Goal: Transaction & Acquisition: Purchase product/service

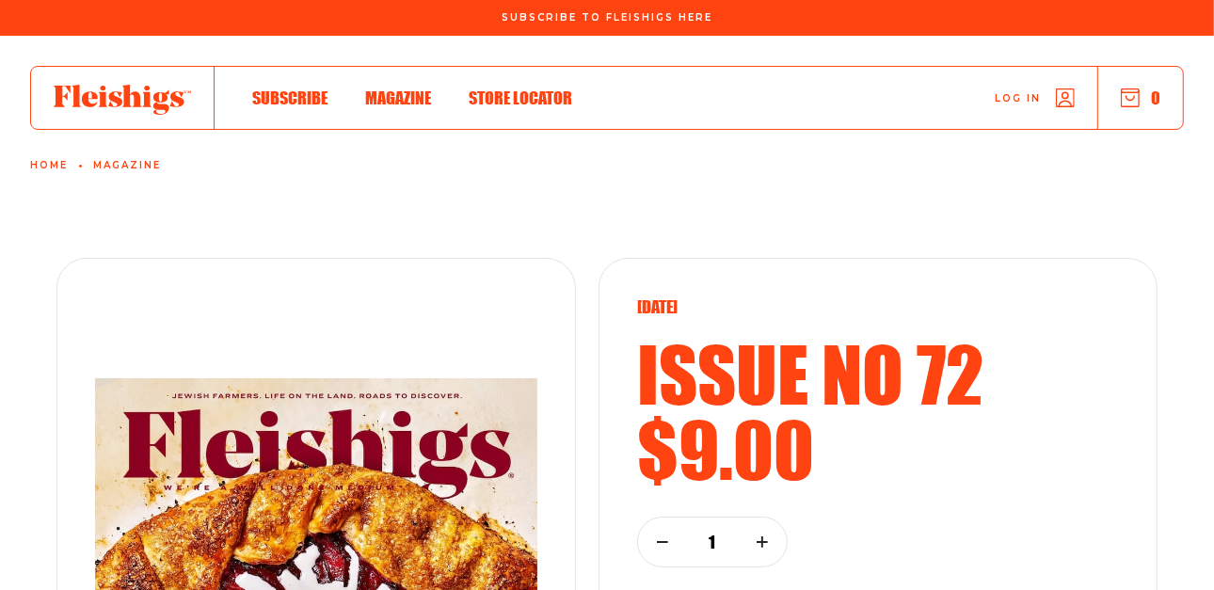
click at [1134, 97] on use "button" at bounding box center [1131, 98] width 18 height 18
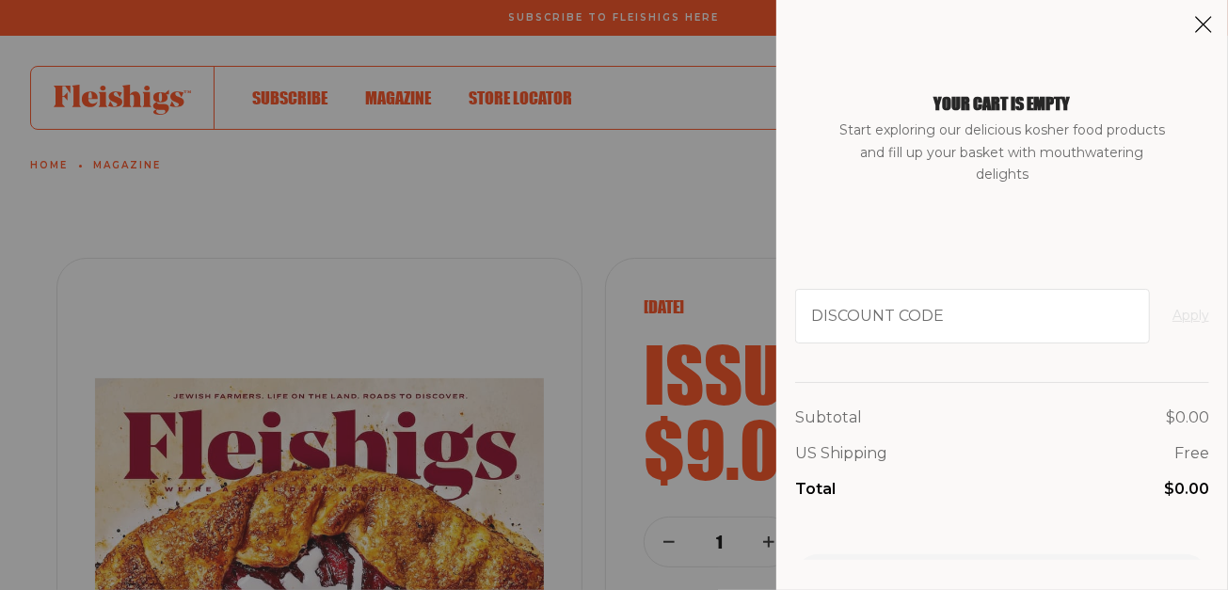
scroll to position [106, 0]
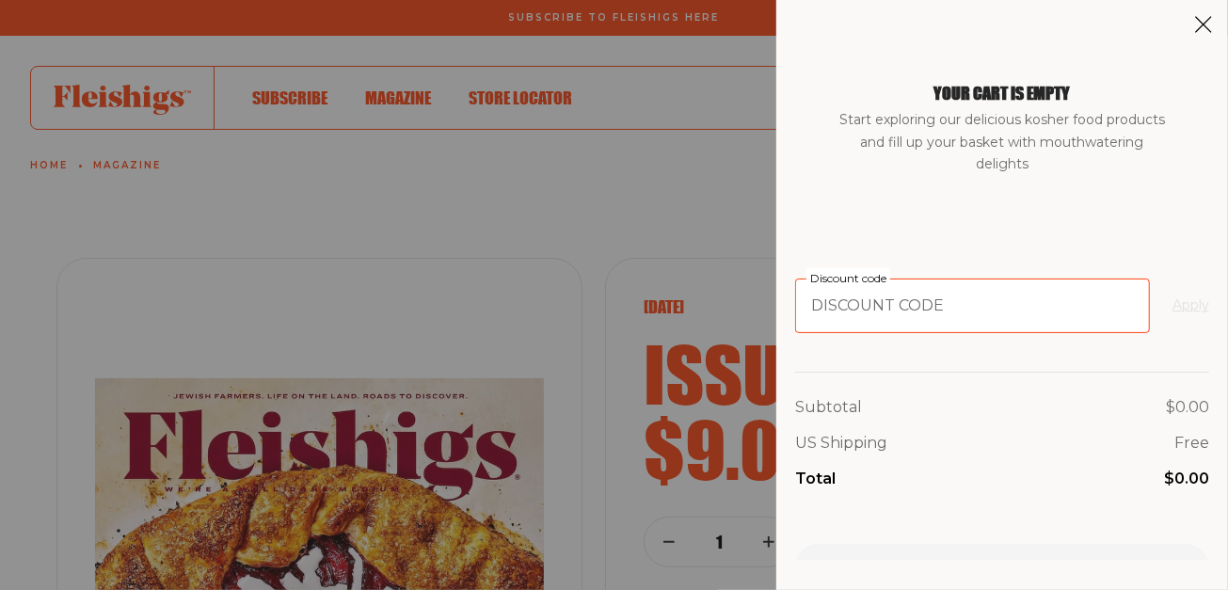
click at [821, 331] on input "Discount code" at bounding box center [972, 306] width 355 height 55
click at [819, 315] on input "Discount code" at bounding box center [972, 306] width 355 height 55
paste input "FARMFRESH"
type input "FARMFRESH"
click at [1172, 303] on button "Apply" at bounding box center [1190, 306] width 37 height 23
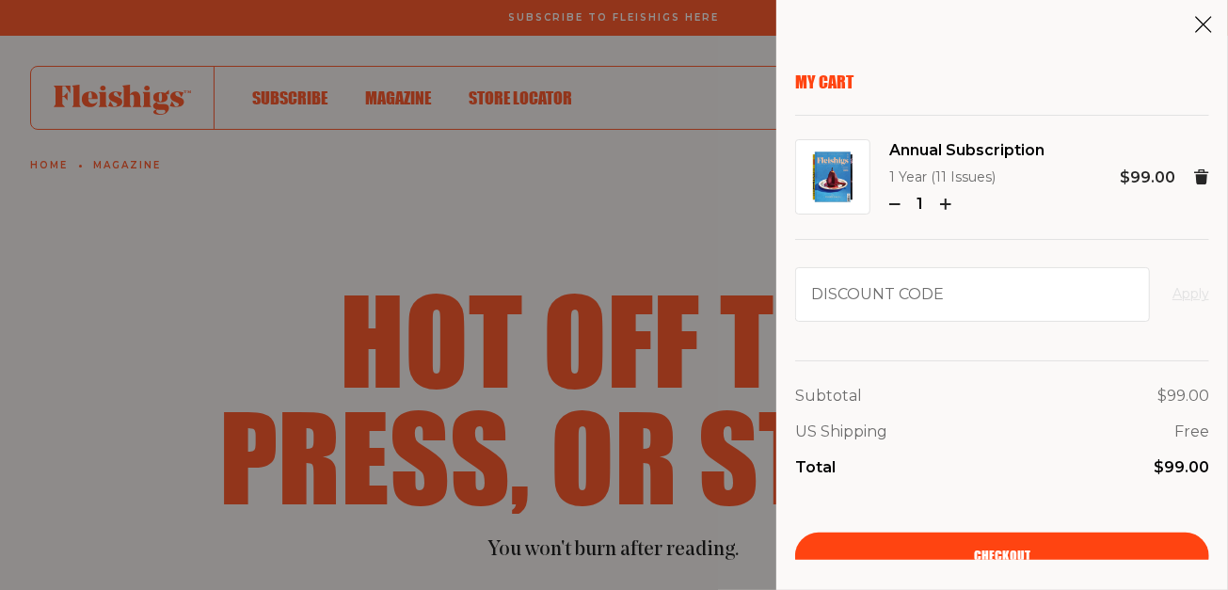
scroll to position [18, 0]
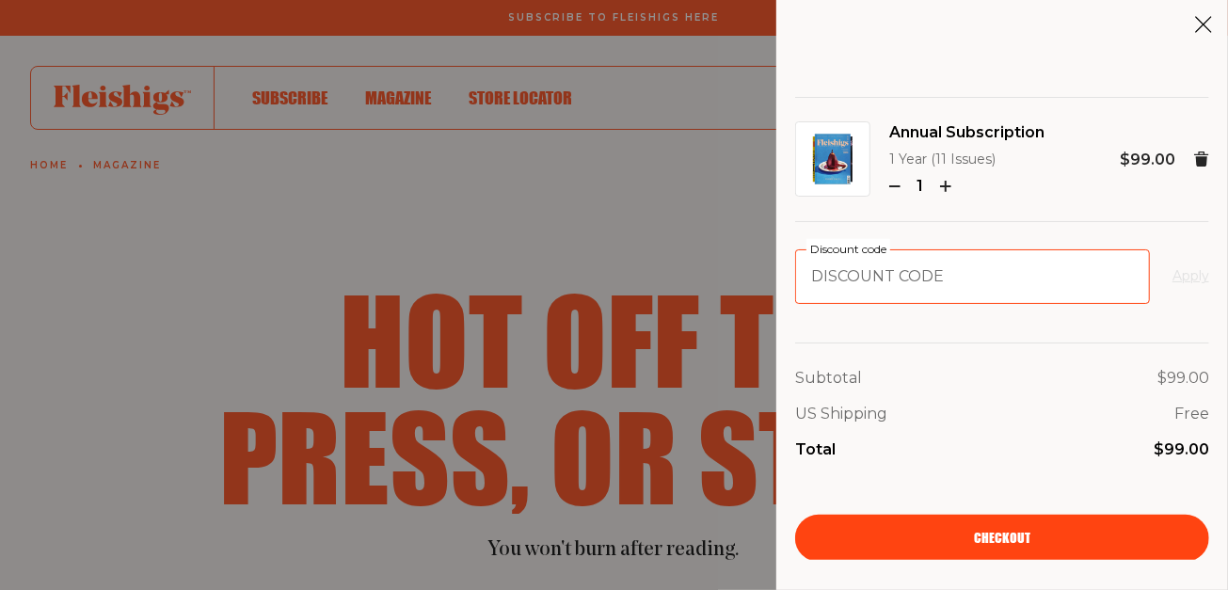
click at [849, 281] on input "Discount code" at bounding box center [972, 276] width 355 height 55
click at [835, 280] on input "Discount code" at bounding box center [972, 276] width 355 height 55
paste input "FARMFRESH"
type input "FARMFRESH"
click at [1172, 282] on button "Apply" at bounding box center [1190, 276] width 37 height 23
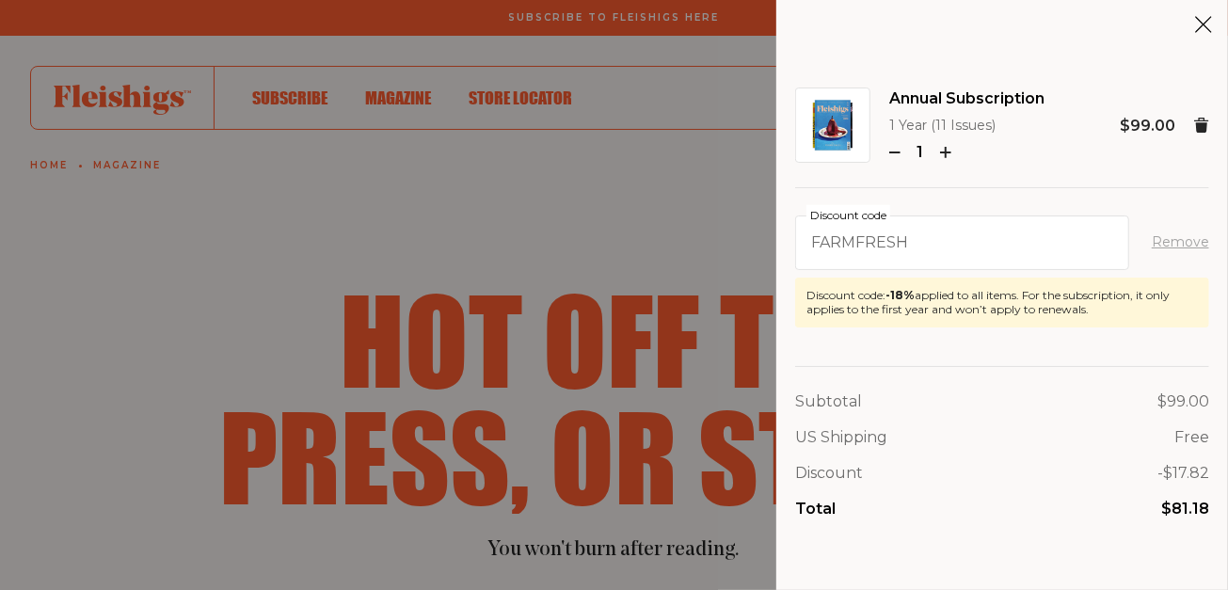
scroll to position [111, 0]
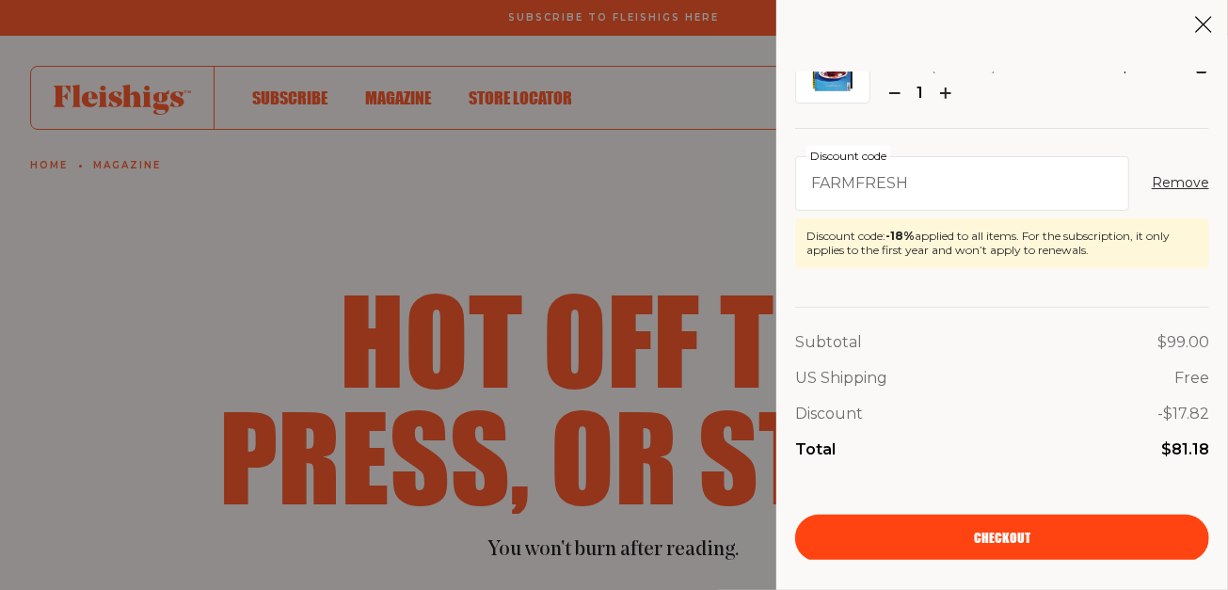
click at [964, 549] on link "Checkout" at bounding box center [1002, 538] width 414 height 47
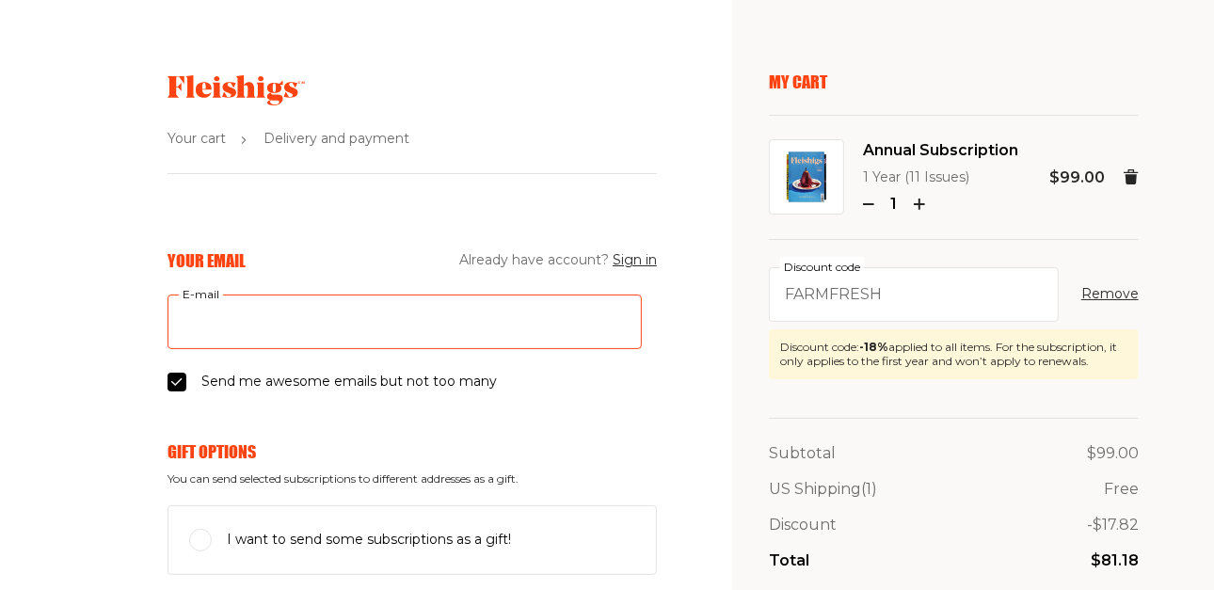
click at [194, 342] on input "E-mail" at bounding box center [404, 322] width 474 height 55
type input "sslesinger@roadrunner.com"
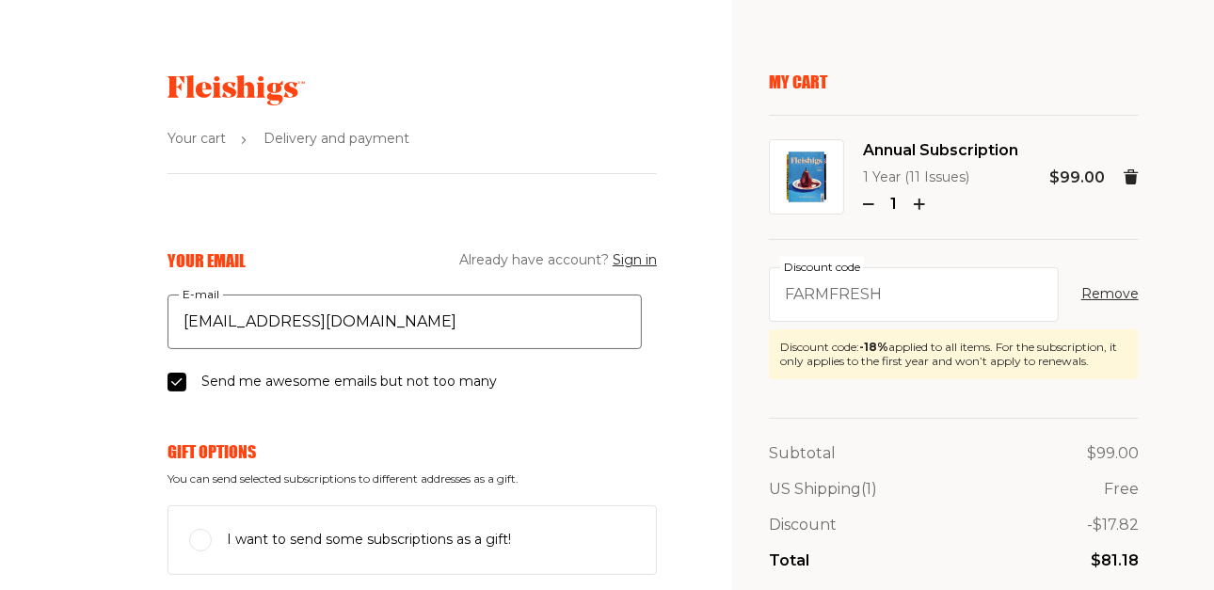
type input "Susan"
type input "Slesinger"
type input "90740"
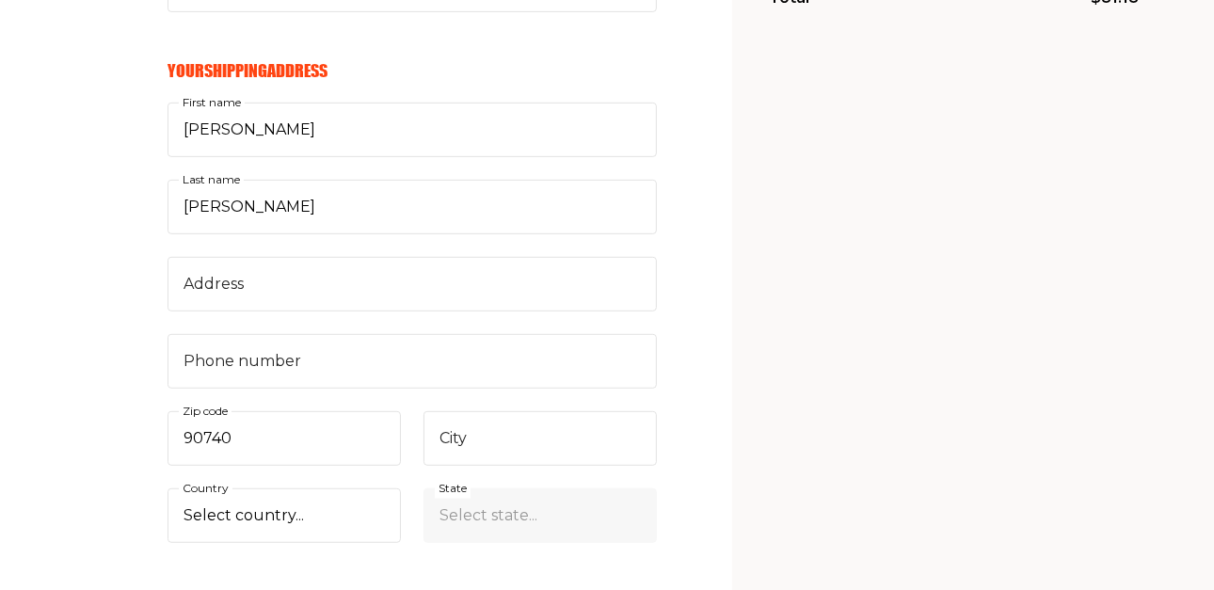
scroll to position [571, 0]
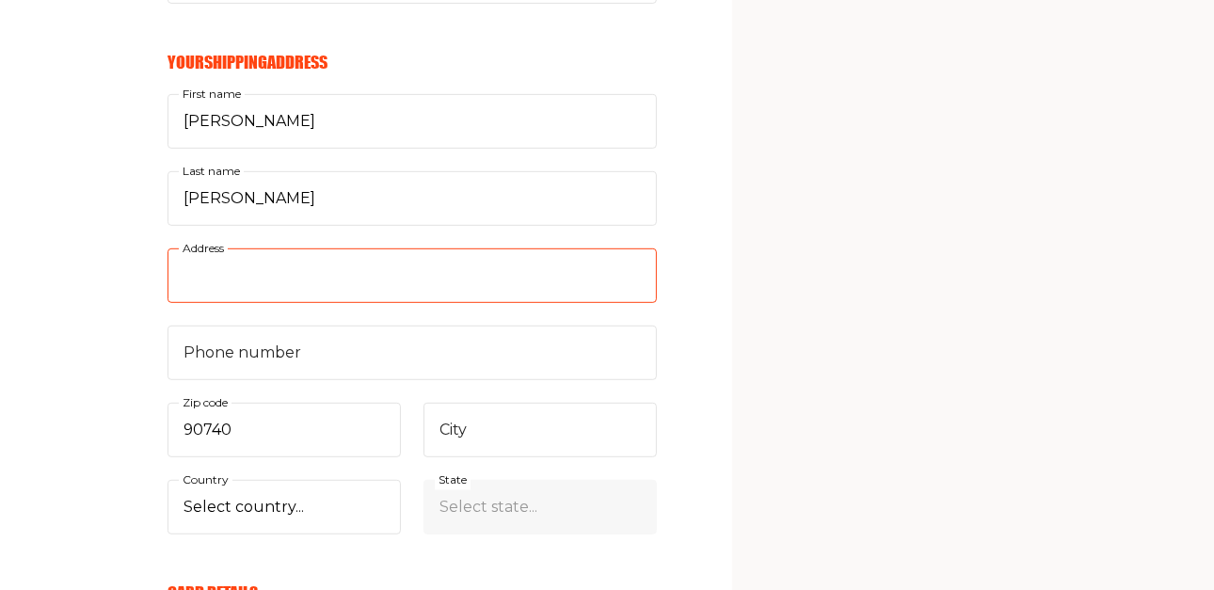
click at [205, 295] on input "Address" at bounding box center [411, 275] width 489 height 55
type input "356 1st Street"
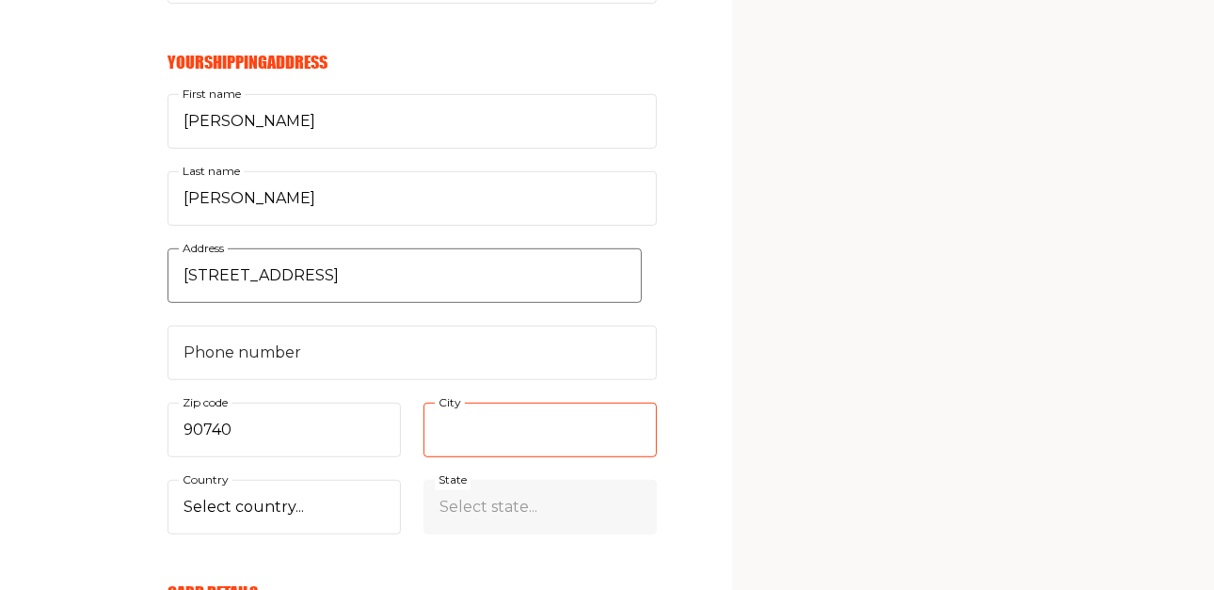
type input "Seal Beach"
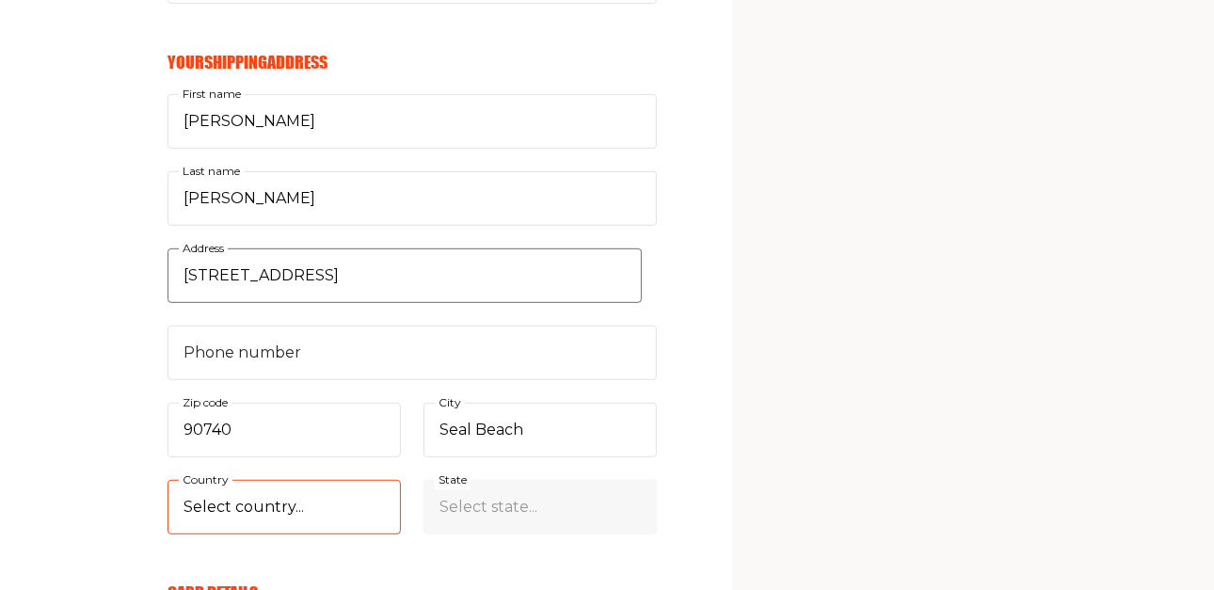
select select "US"
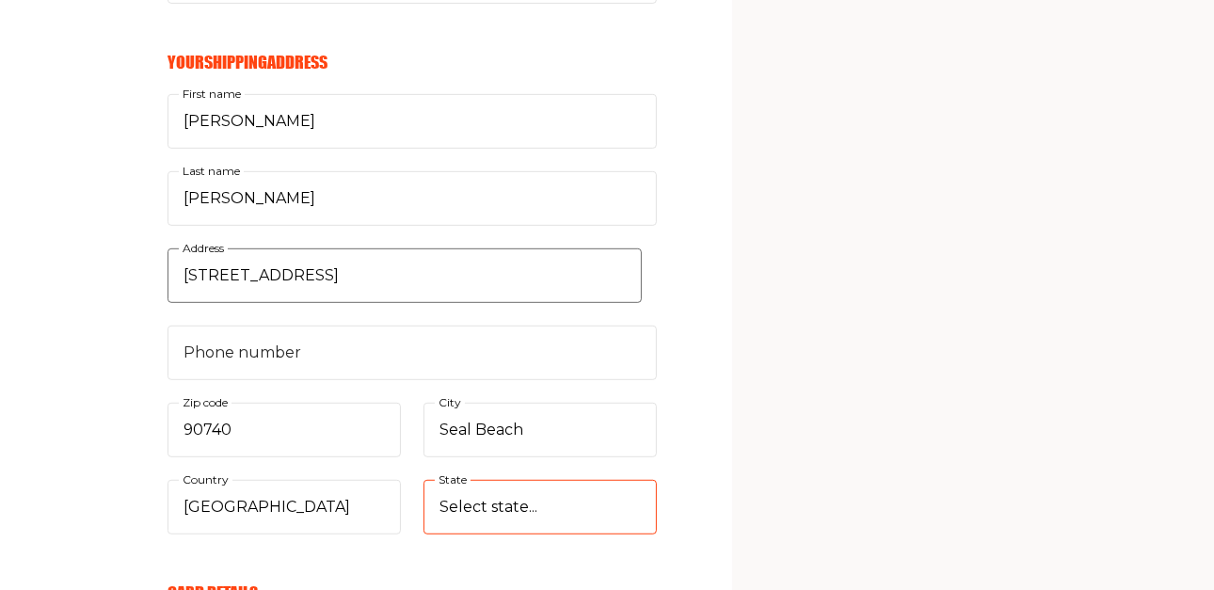
select select "California"
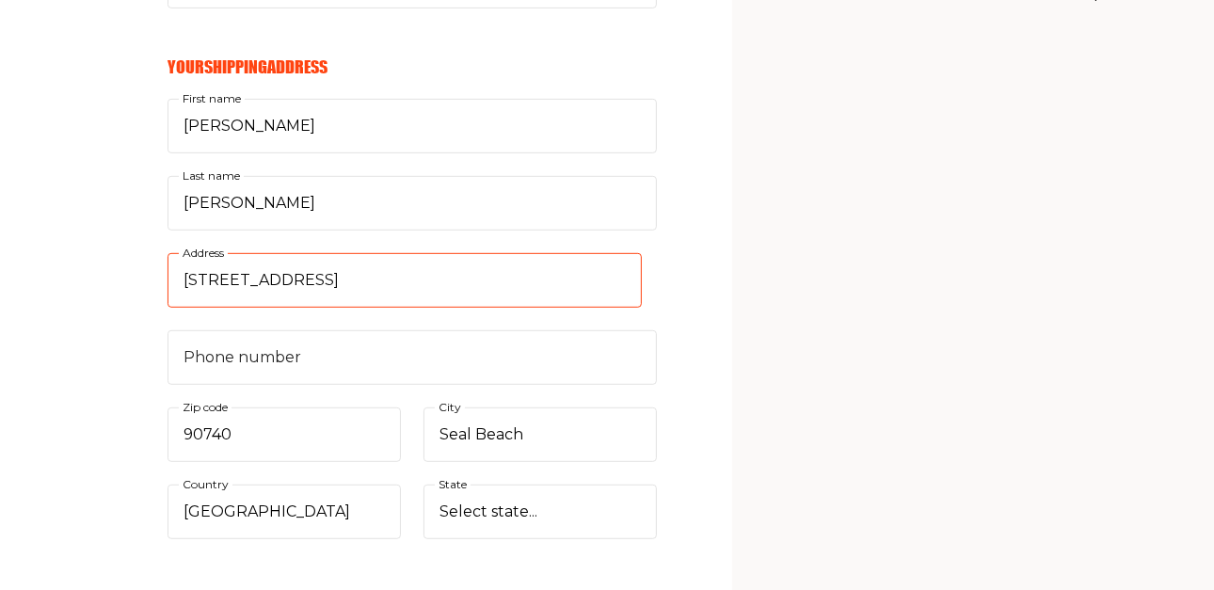
scroll to position [566, 0]
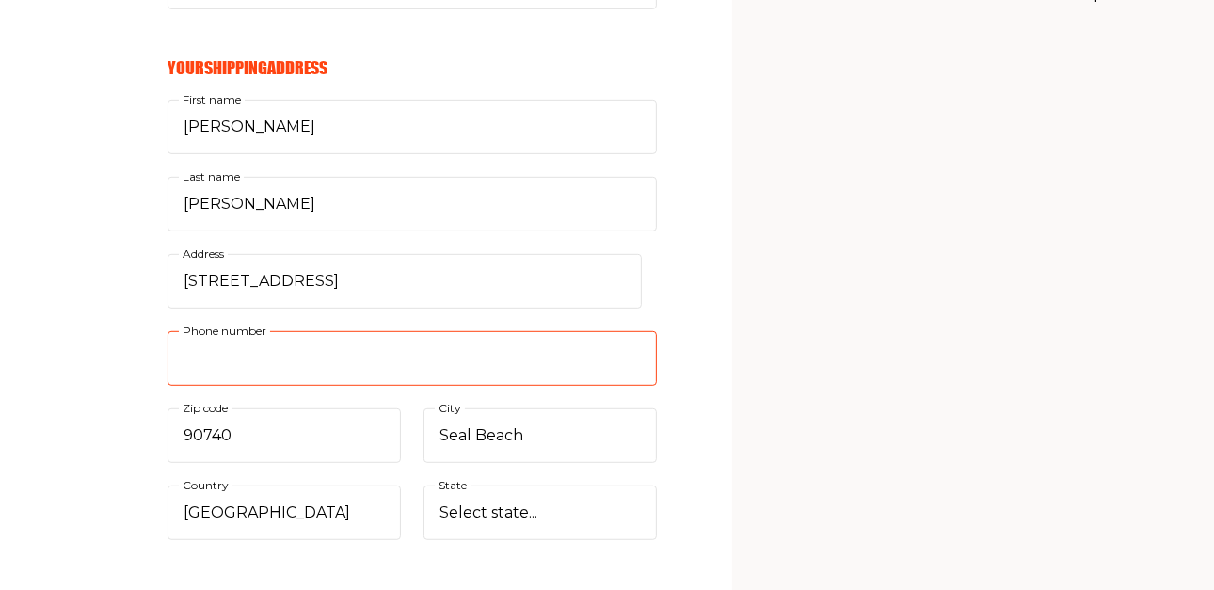
click at [289, 347] on input "Phone number" at bounding box center [411, 358] width 489 height 55
type input "3103511998"
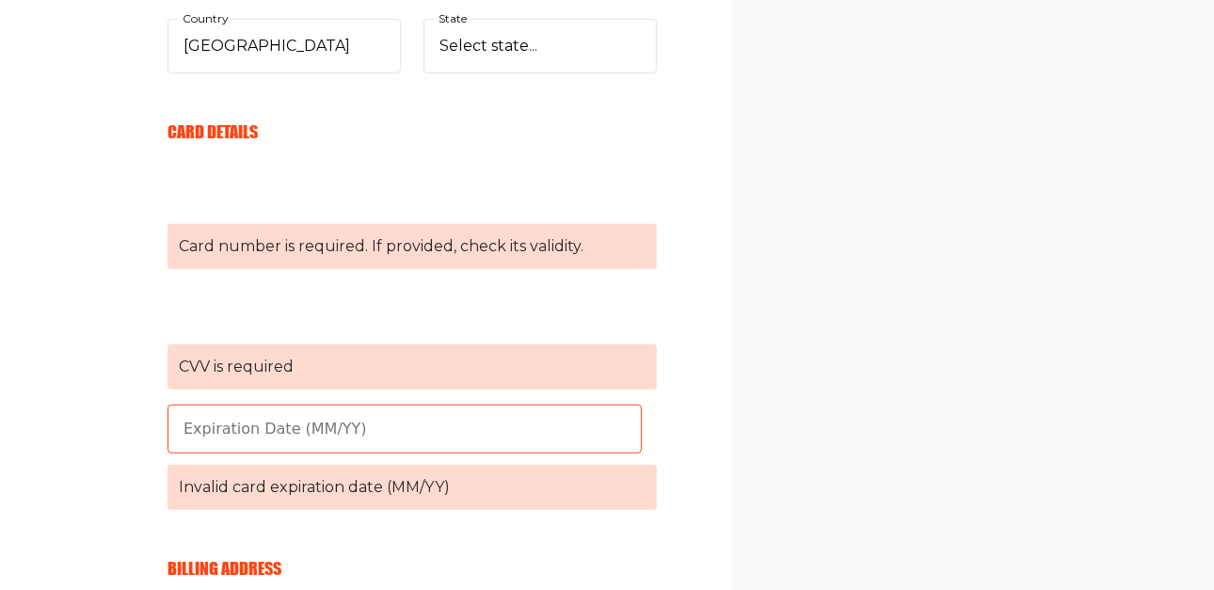
scroll to position [1034, 0]
type input "05/27"
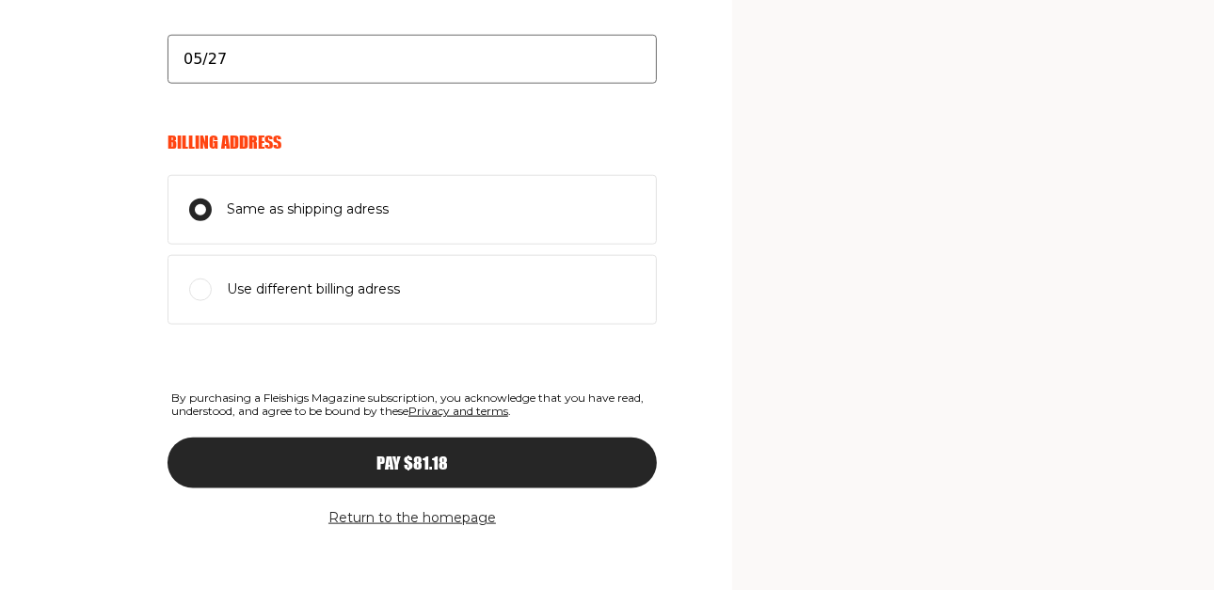
scroll to position [1297, 0]
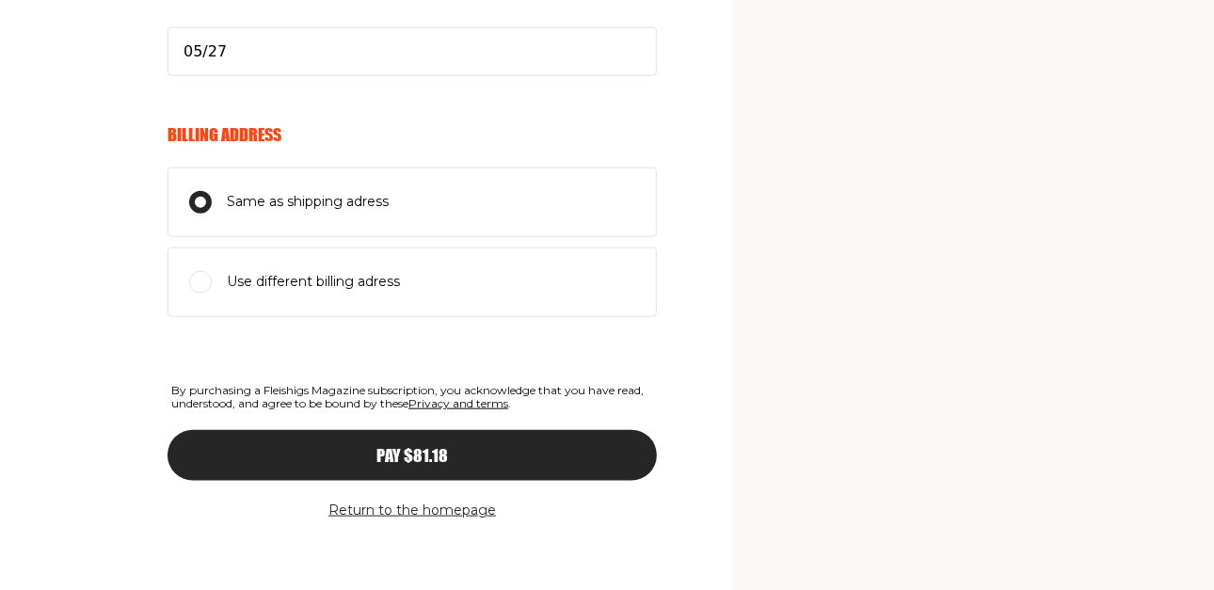
click at [279, 456] on button "Pay $81.18" at bounding box center [411, 455] width 489 height 51
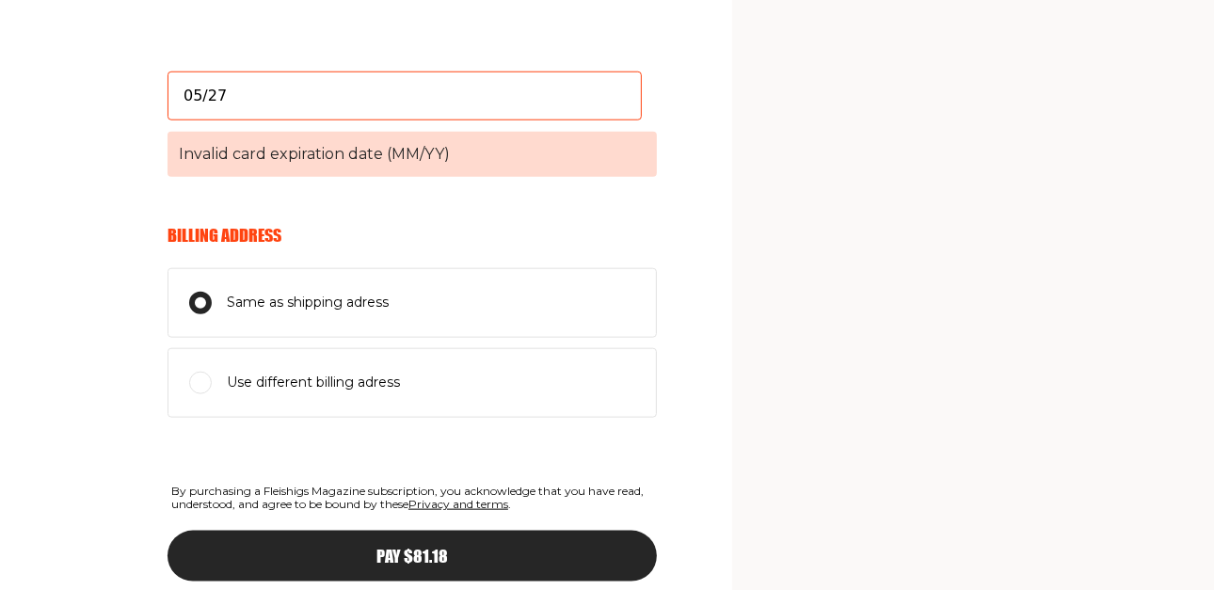
scroll to position [1252, 0]
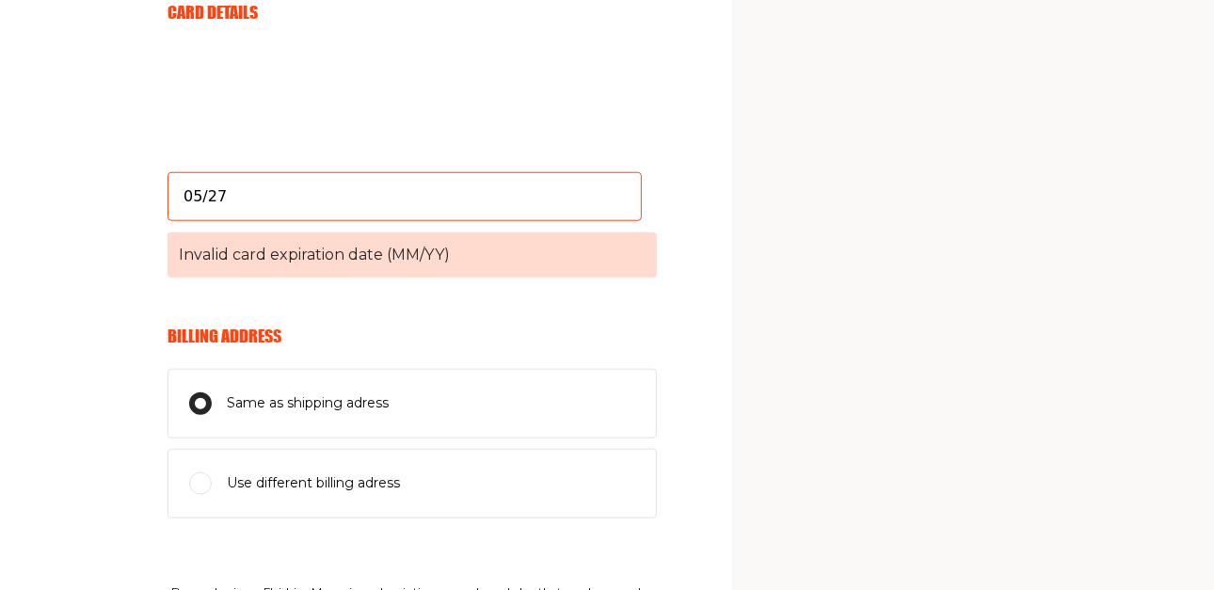
scroll to position [1140, 0]
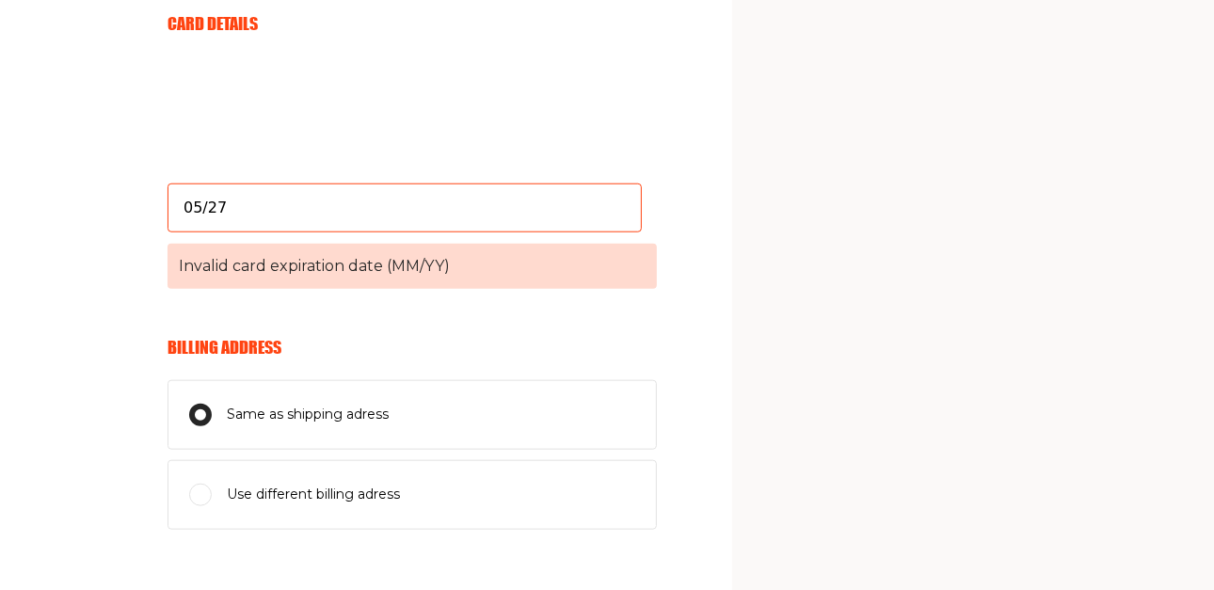
click at [188, 201] on input "05/27" at bounding box center [404, 207] width 474 height 49
click at [237, 196] on input "05/27" at bounding box center [404, 207] width 474 height 49
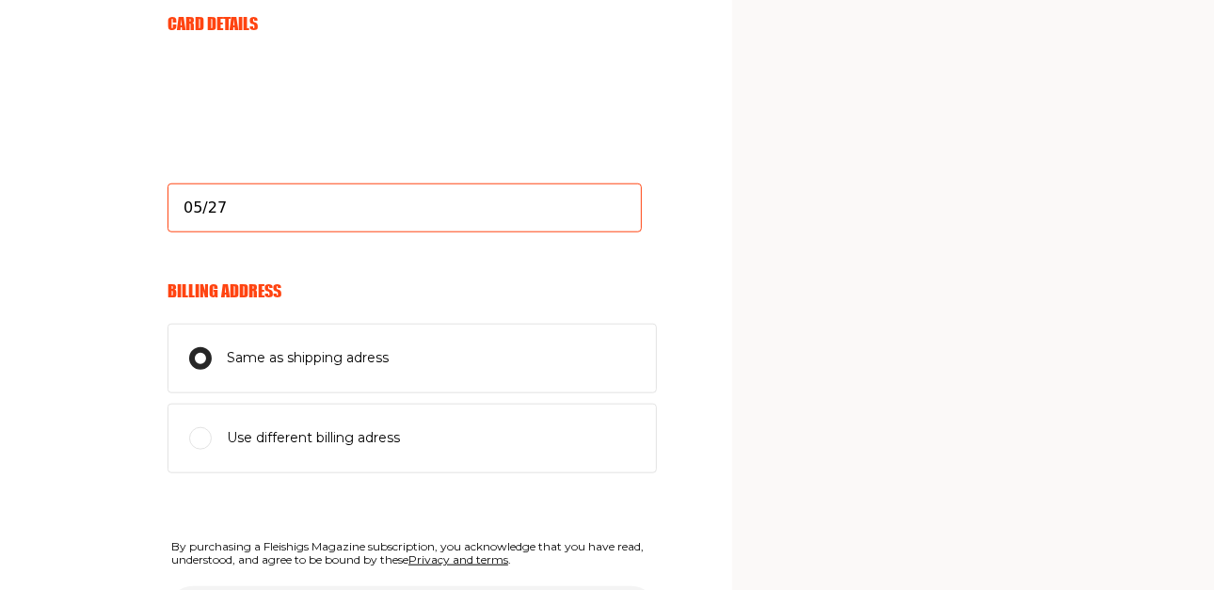
type input "05/27"
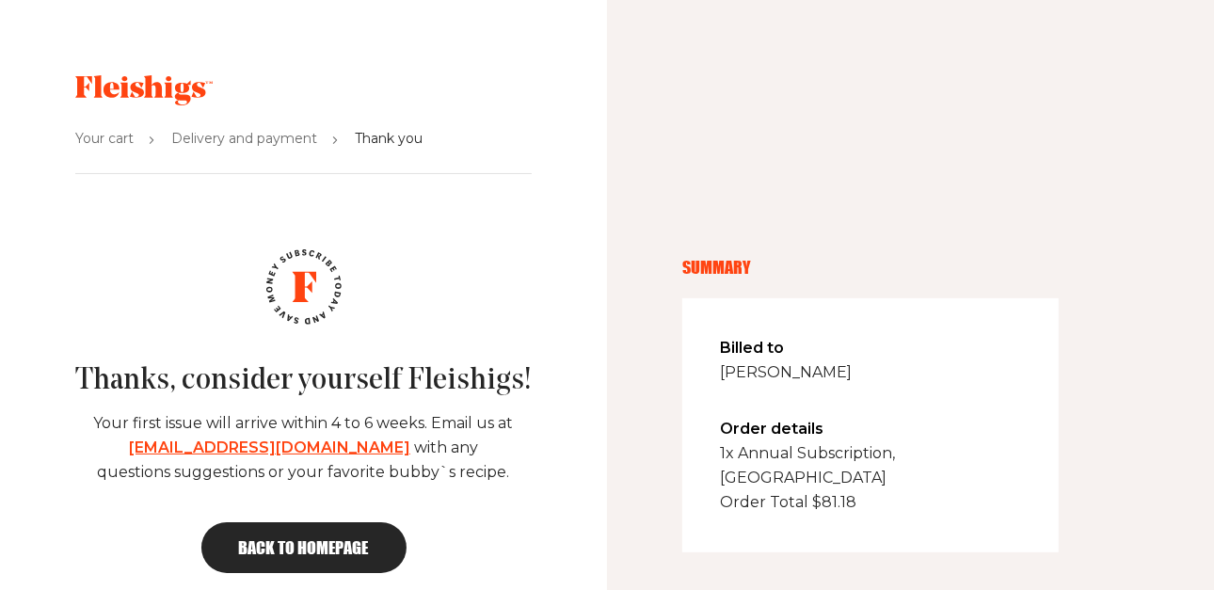
click at [519, 165] on div "Your cart Delivery and payment Thank you" at bounding box center [303, 151] width 456 height 46
click at [181, 455] on link "[EMAIL_ADDRESS][DOMAIN_NAME]" at bounding box center [269, 448] width 281 height 18
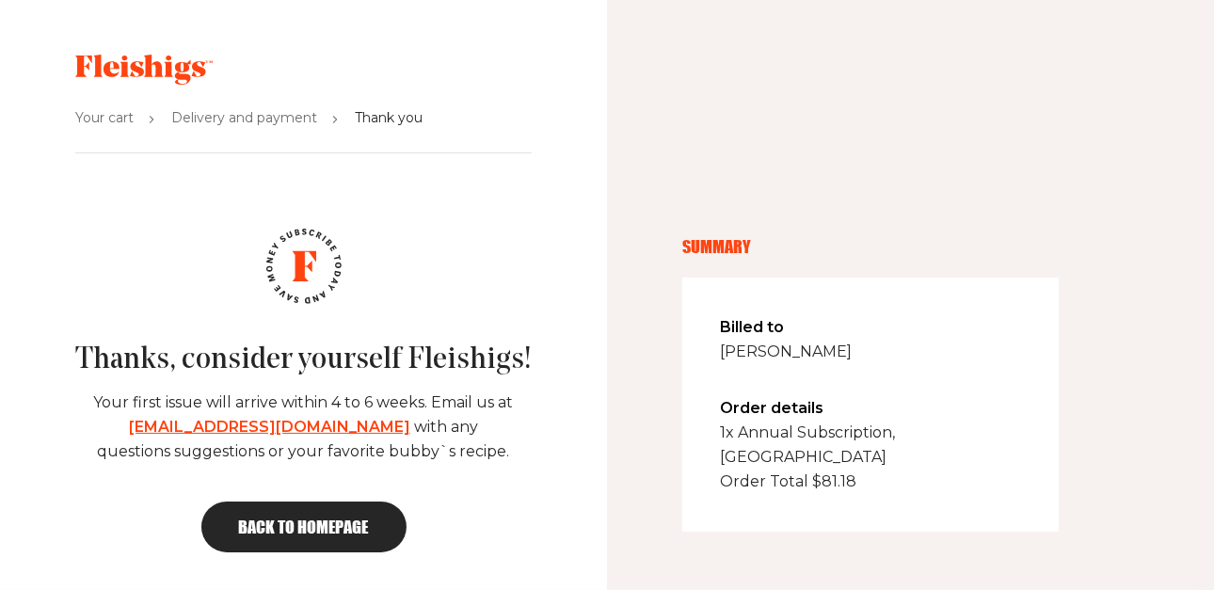
scroll to position [20, 0]
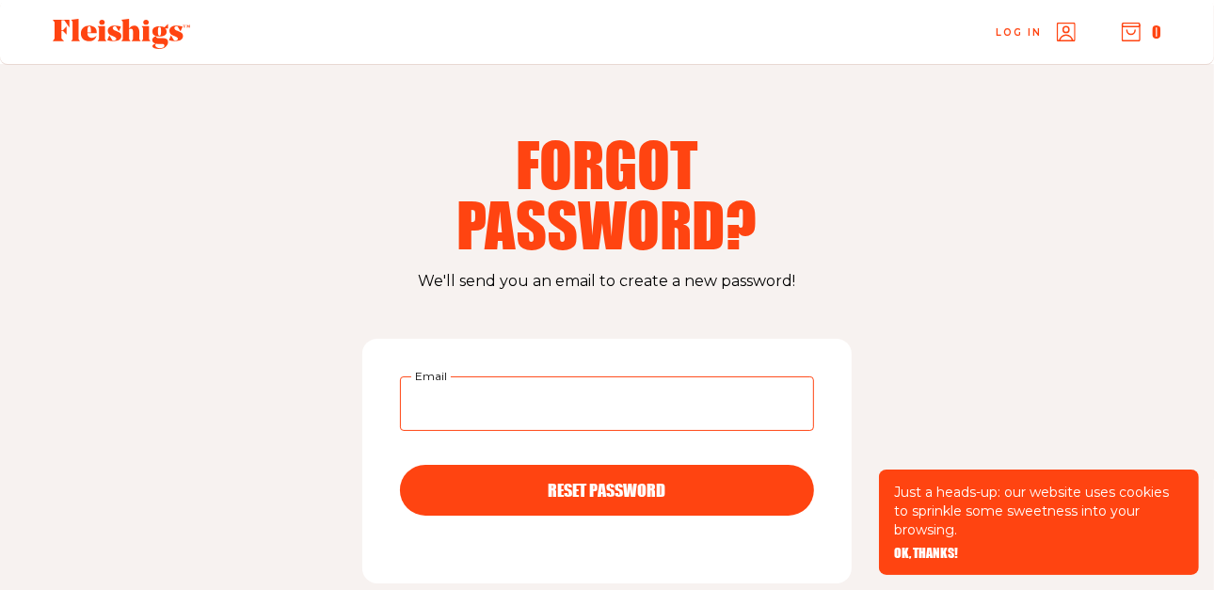
click at [436, 413] on input "Email" at bounding box center [607, 403] width 414 height 55
type input "[EMAIL_ADDRESS][DOMAIN_NAME]"
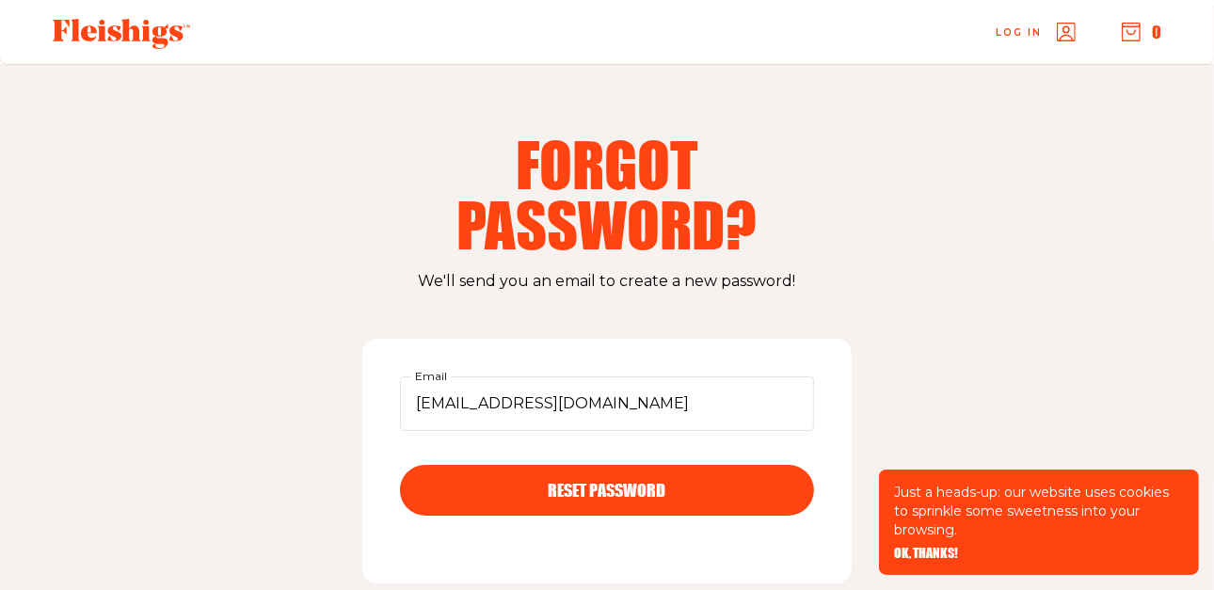
click at [568, 482] on span "RESET PASSWORD" at bounding box center [608, 473] width 118 height 17
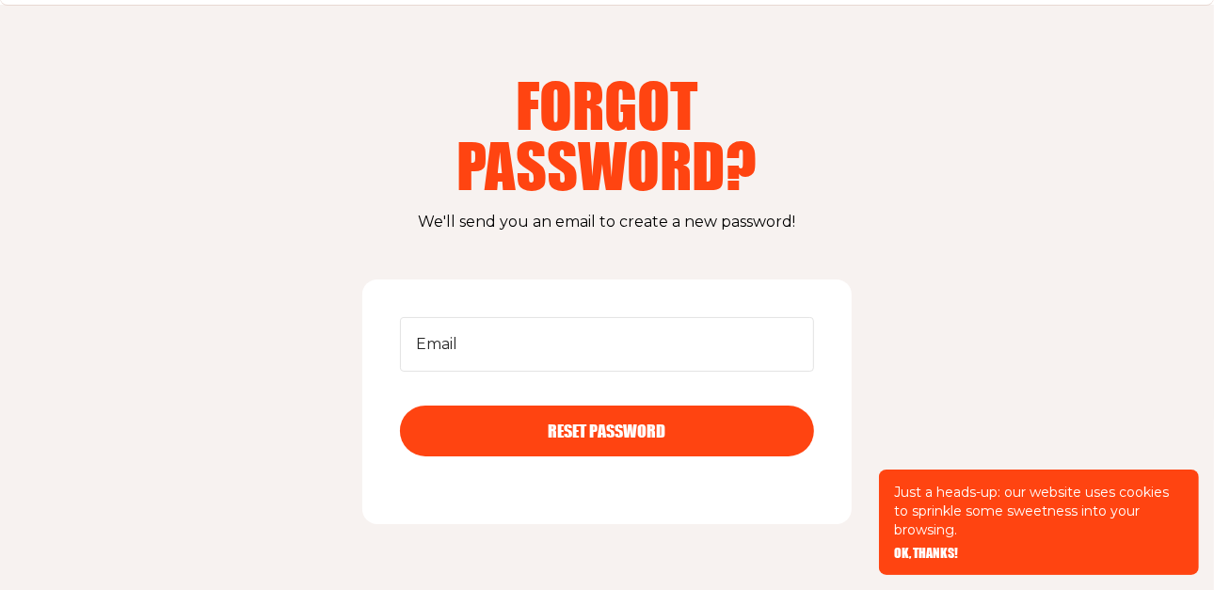
scroll to position [44, 0]
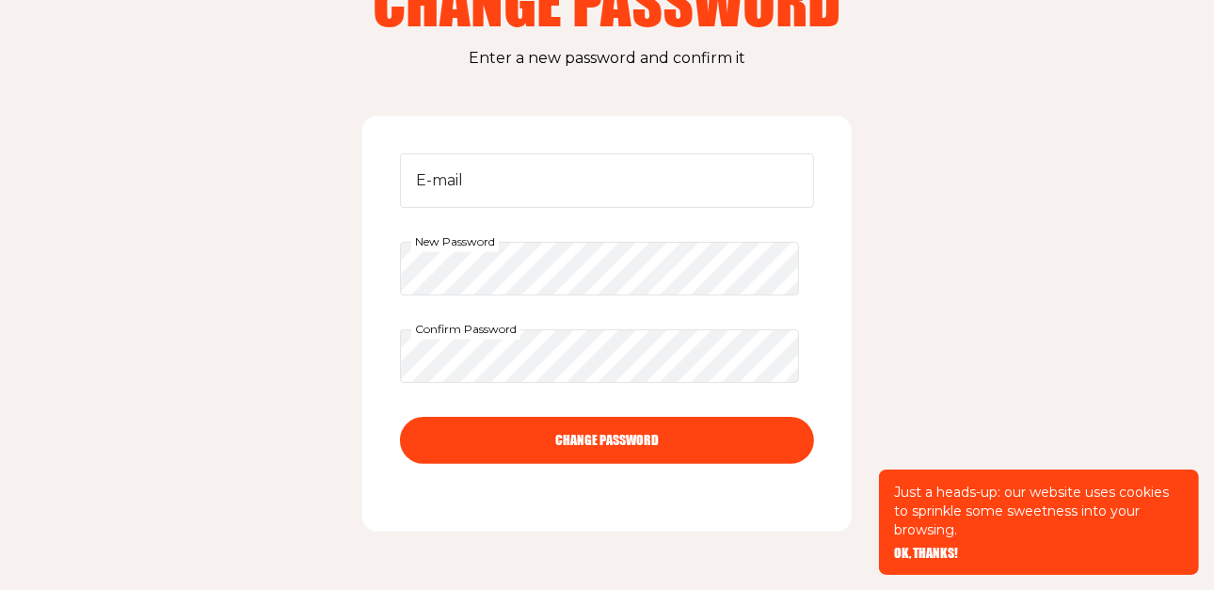
scroll to position [170, 0]
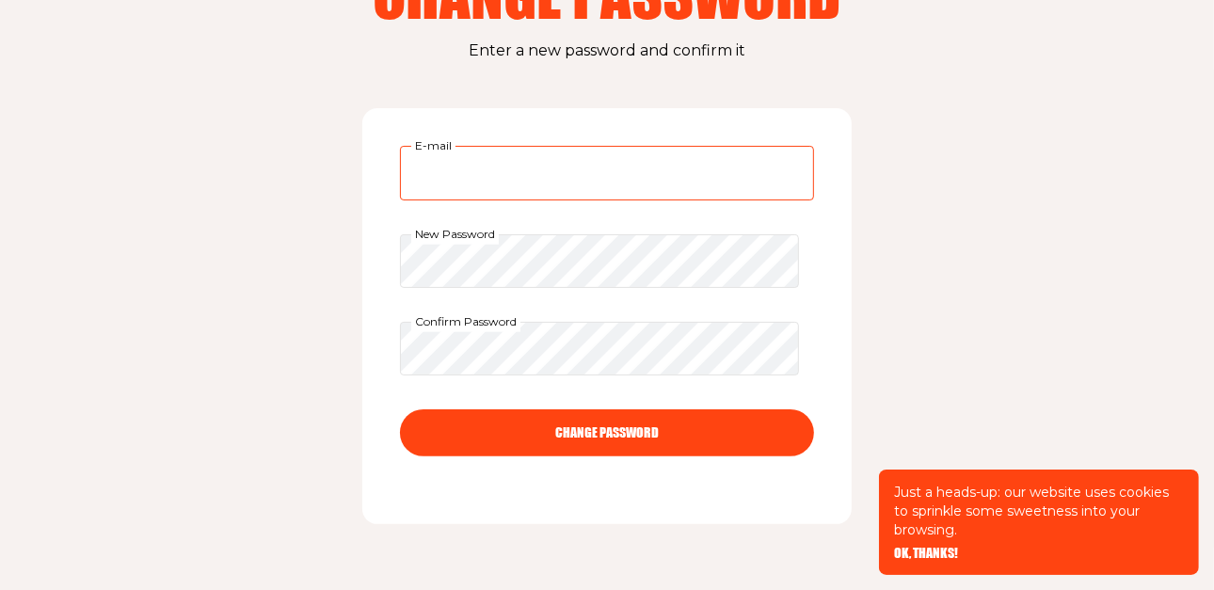
click at [418, 195] on input "E-mail" at bounding box center [607, 173] width 414 height 55
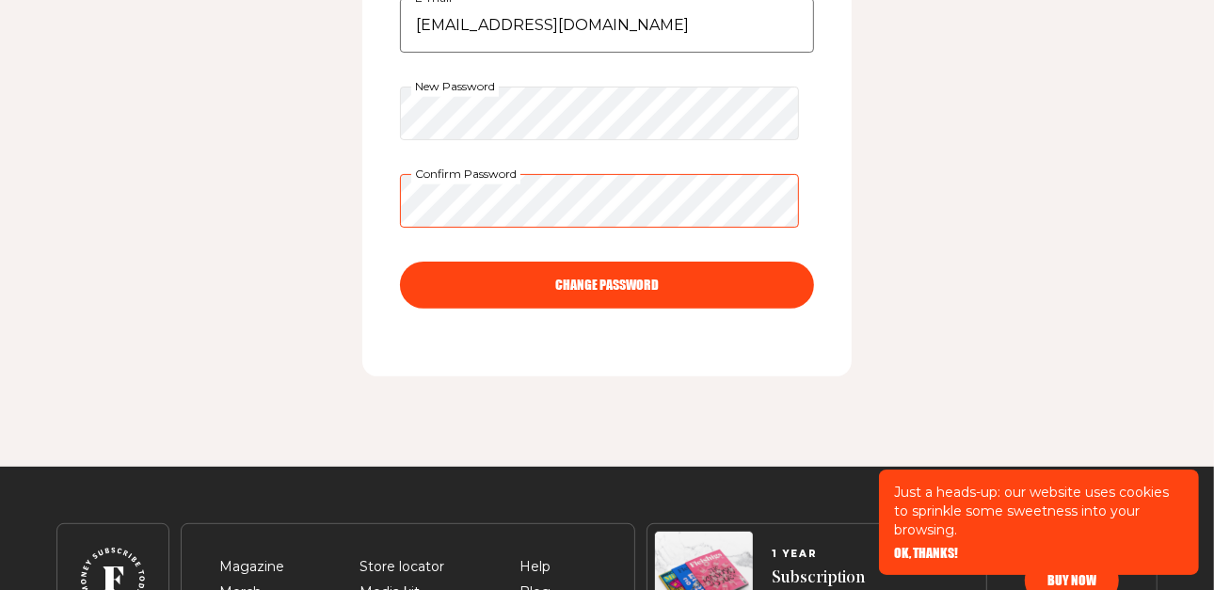
scroll to position [317, 0]
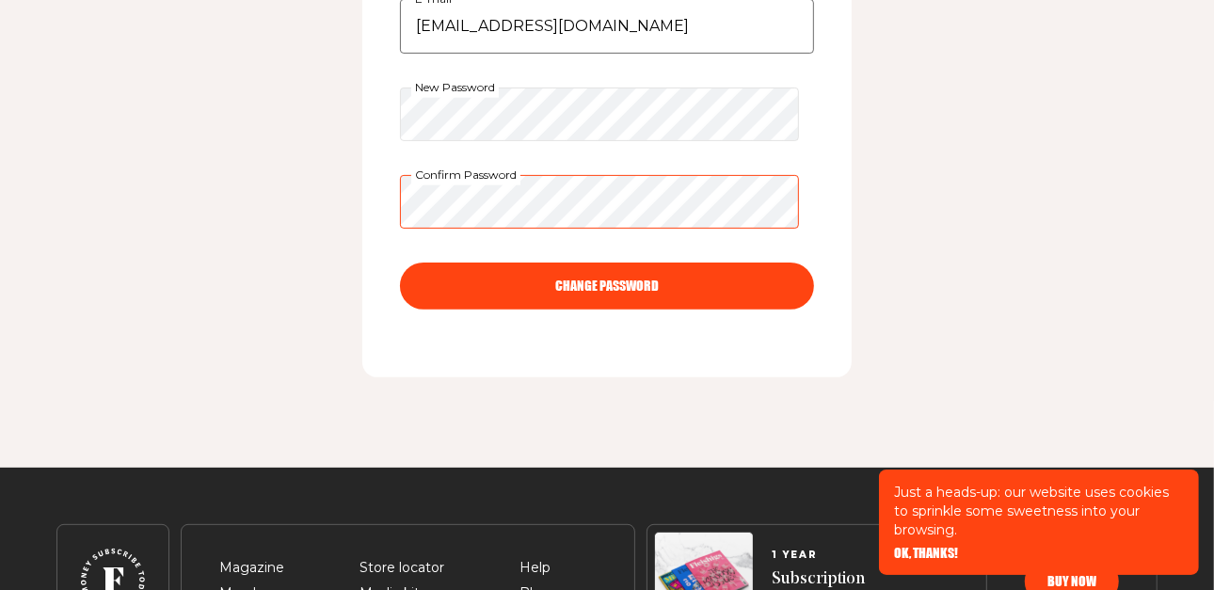
click at [400, 263] on button "CHANGE PASSWORD" at bounding box center [607, 286] width 414 height 47
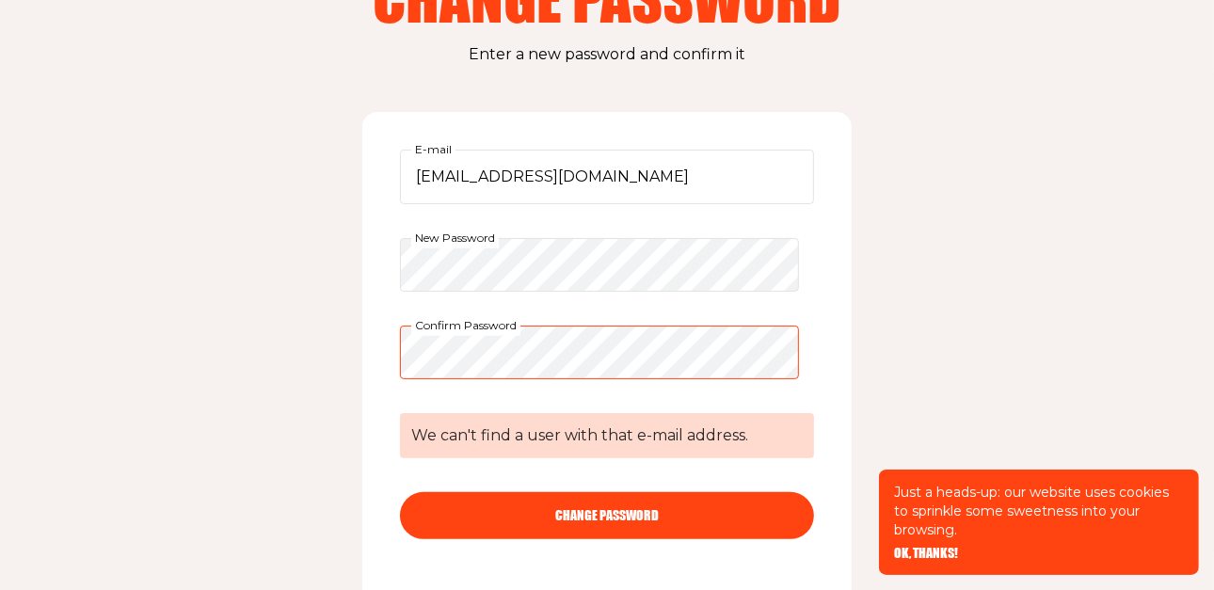
scroll to position [151, 0]
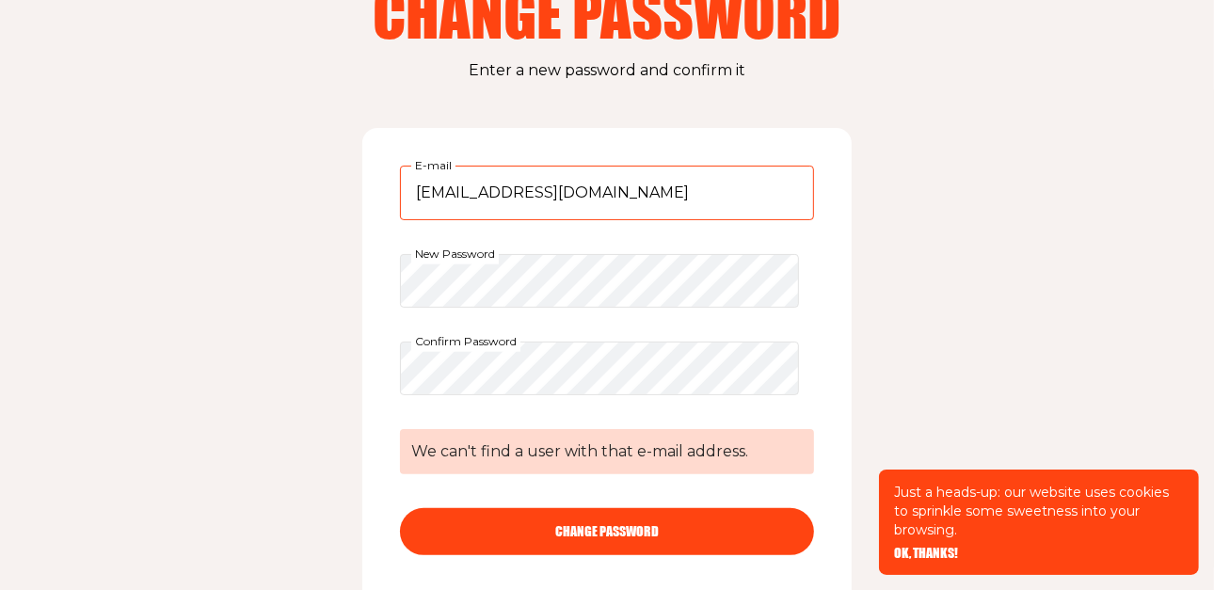
click at [485, 197] on input "[EMAIL_ADDRESS][DOMAIN_NAME]" at bounding box center [607, 193] width 414 height 55
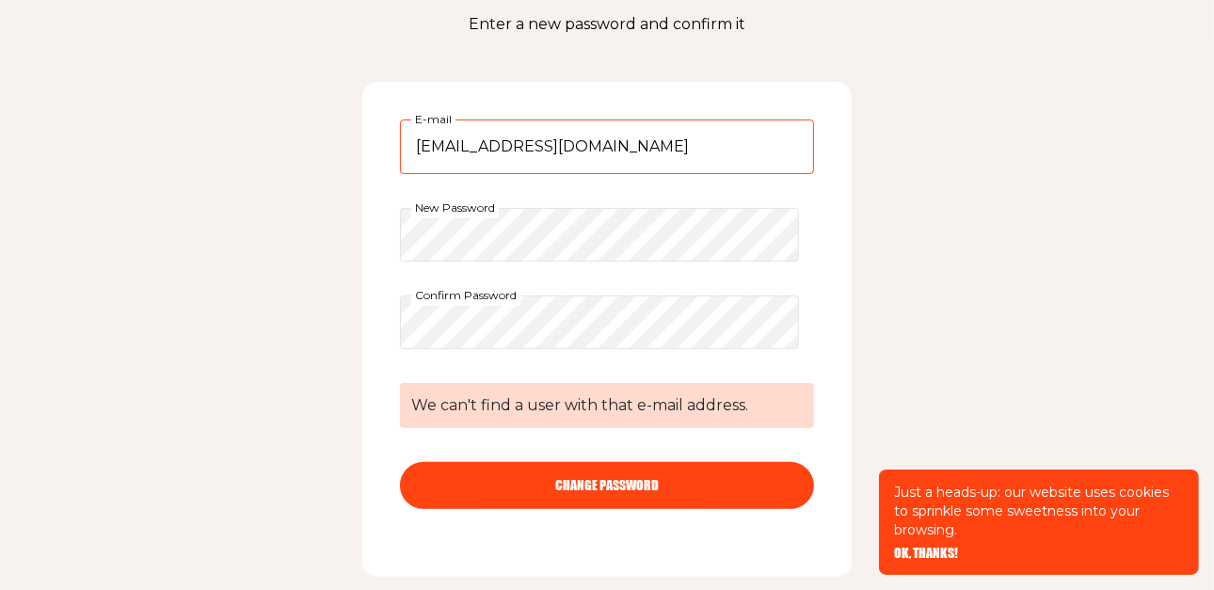
scroll to position [240, 0]
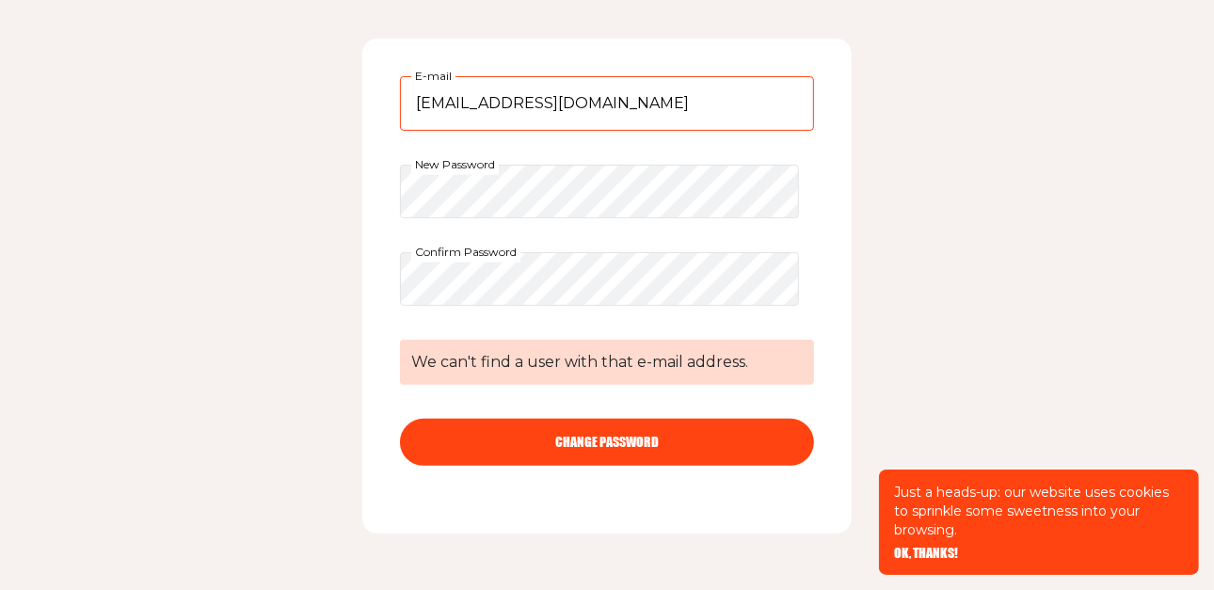
type input "sslesinger@roadrunner.com"
click at [529, 440] on button "CHANGE PASSWORD" at bounding box center [607, 442] width 414 height 47
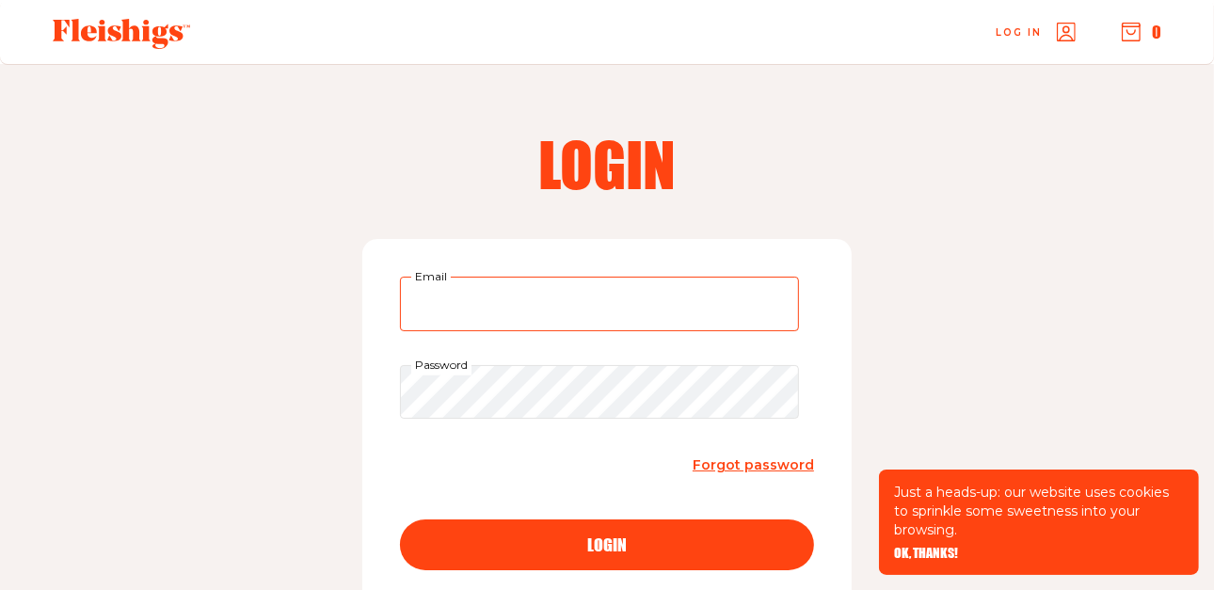
type input "sslesinger@roadrunner.com"
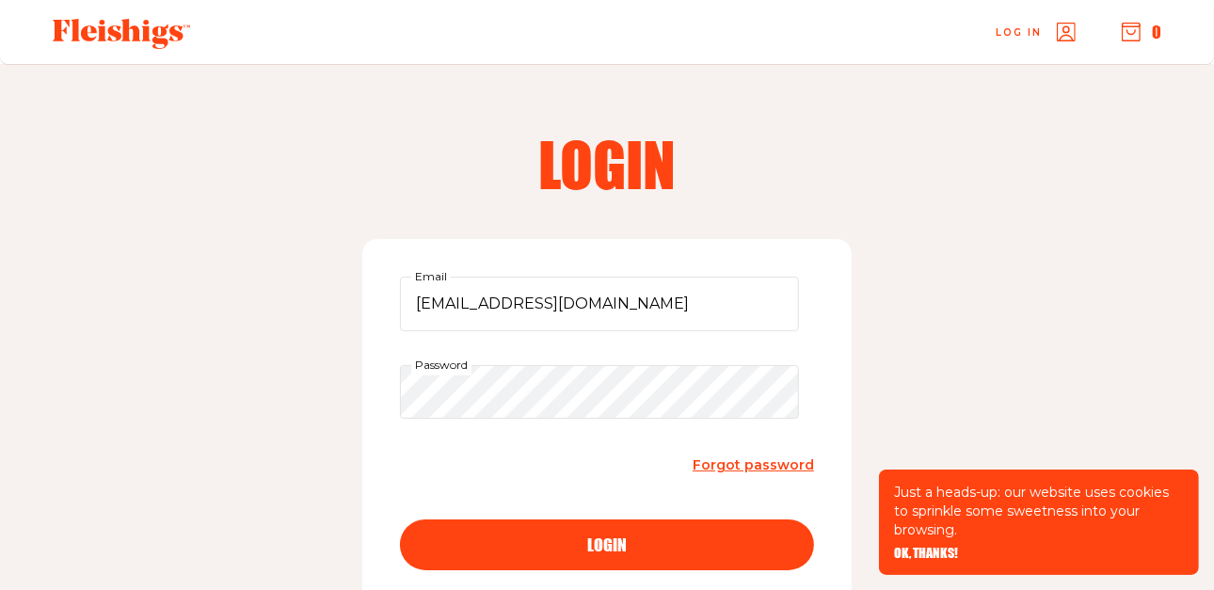
click at [575, 546] on div "login" at bounding box center [607, 544] width 339 height 17
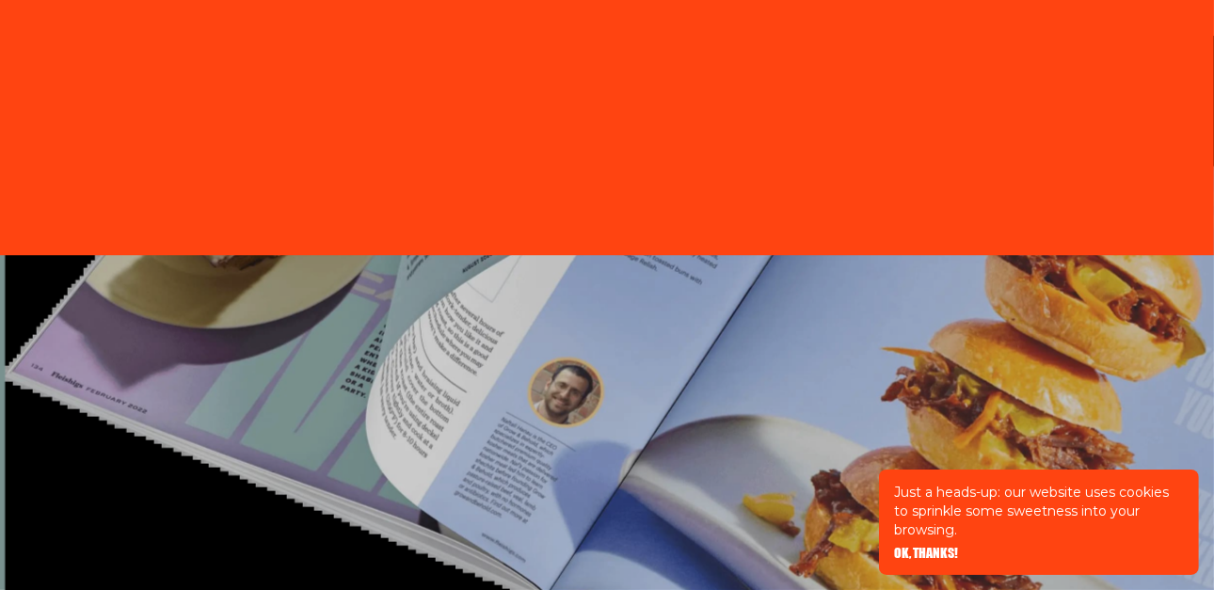
type input "[EMAIL_ADDRESS][DOMAIN_NAME]"
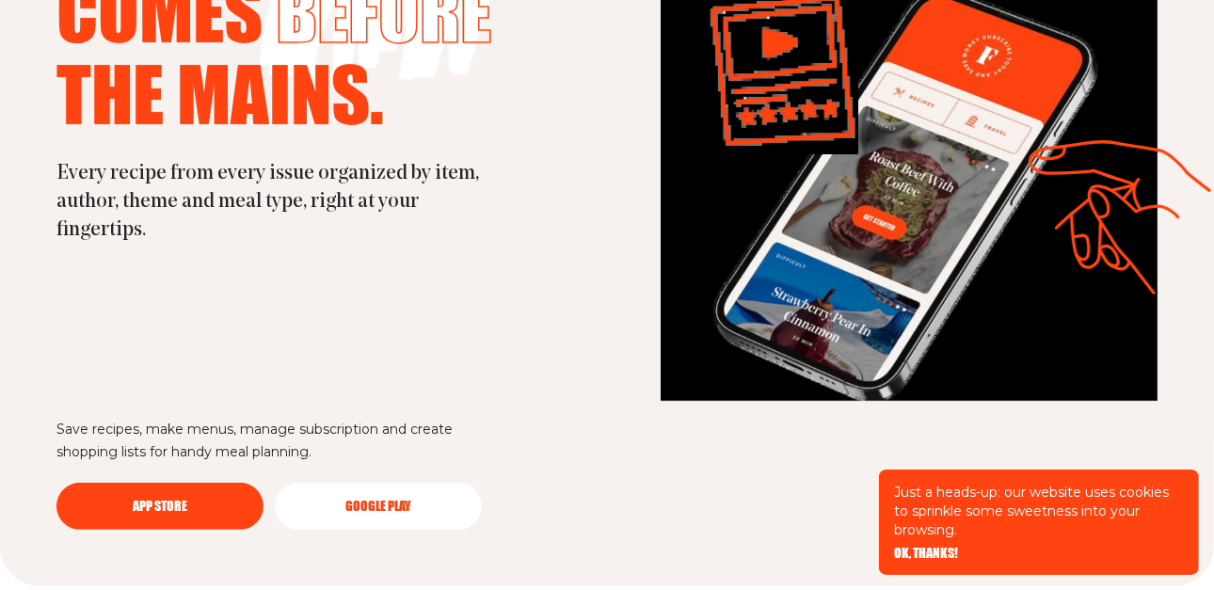
scroll to position [5070, 0]
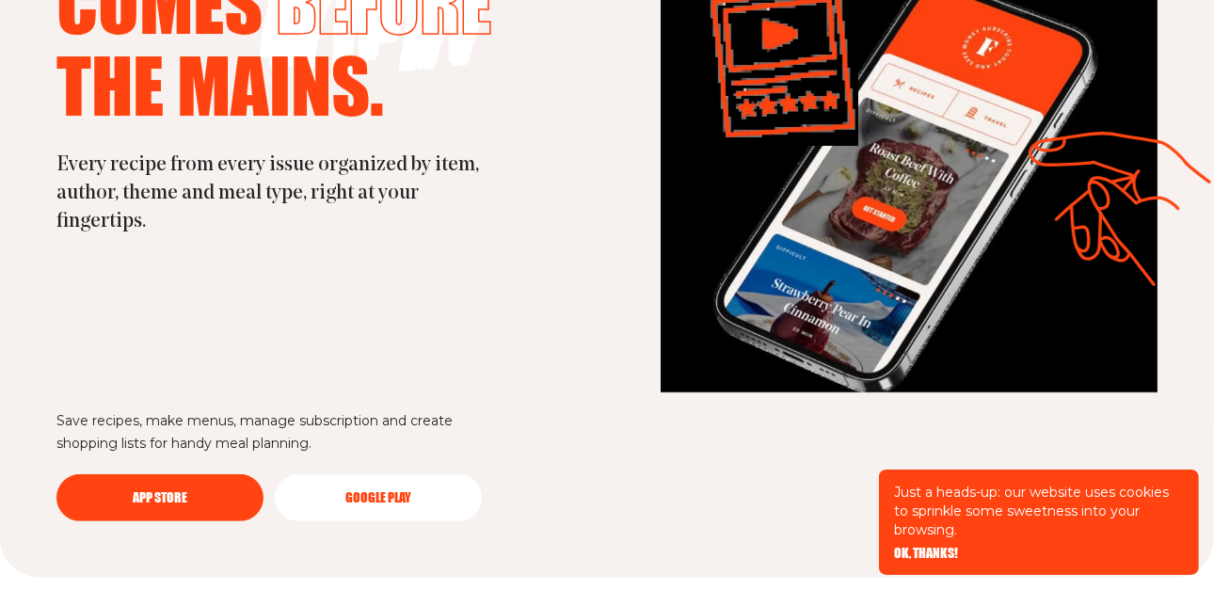
click at [146, 502] on link "App Store" at bounding box center [159, 497] width 207 height 47
